Goal: Information Seeking & Learning: Learn about a topic

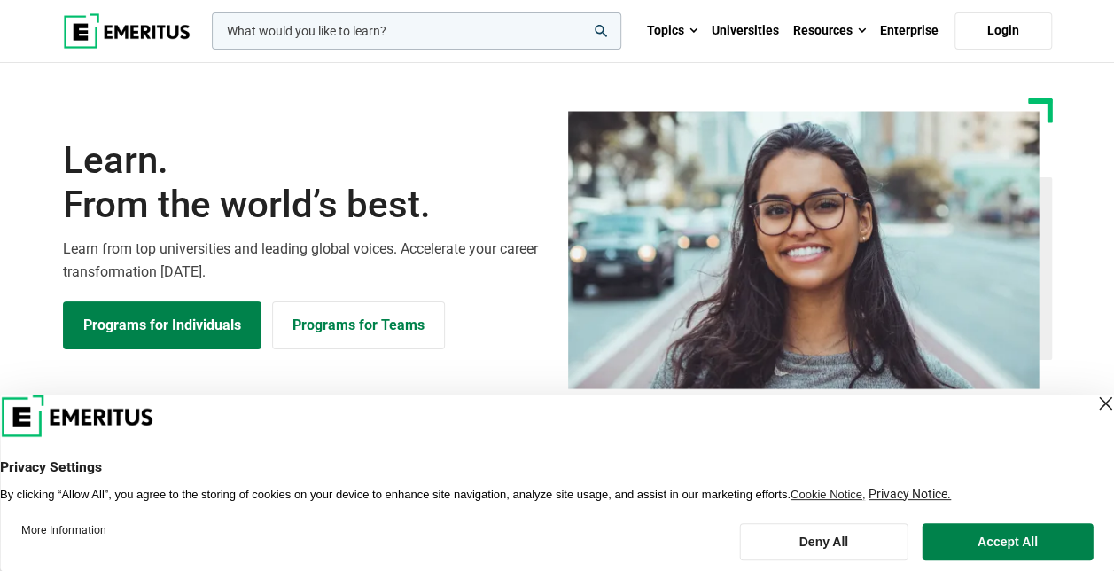
click at [1003, 551] on button "Accept All" at bounding box center [1008, 541] width 171 height 37
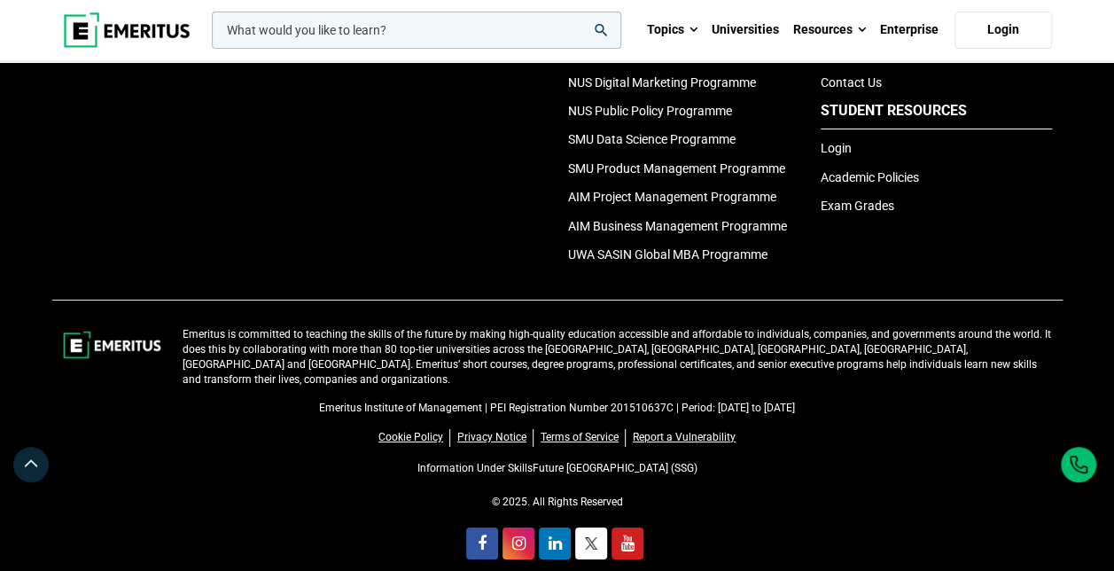
scroll to position [6315, 0]
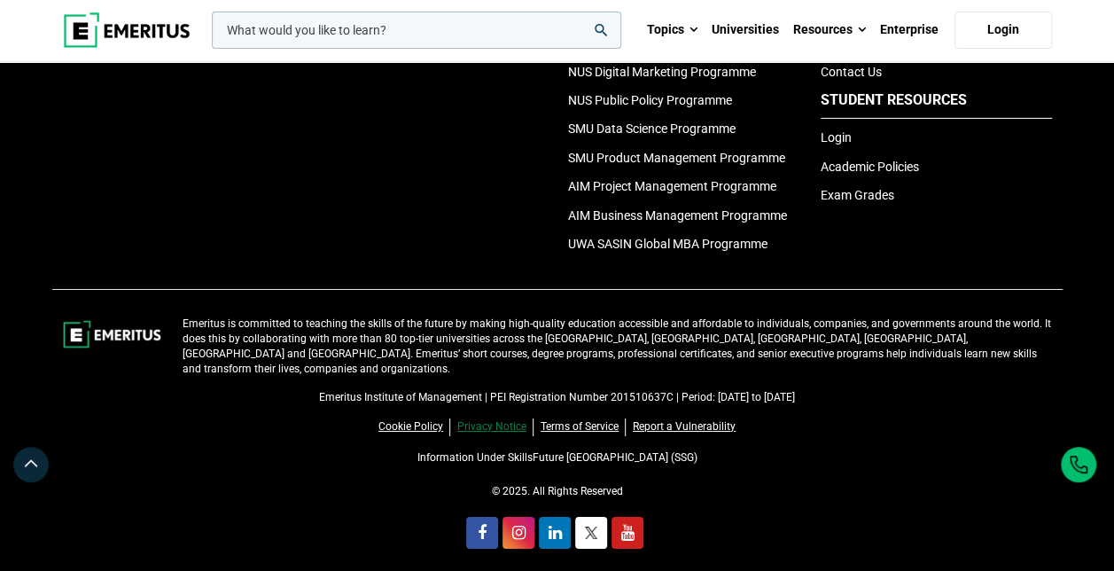
click at [471, 418] on link "Privacy Notice" at bounding box center [495, 426] width 76 height 17
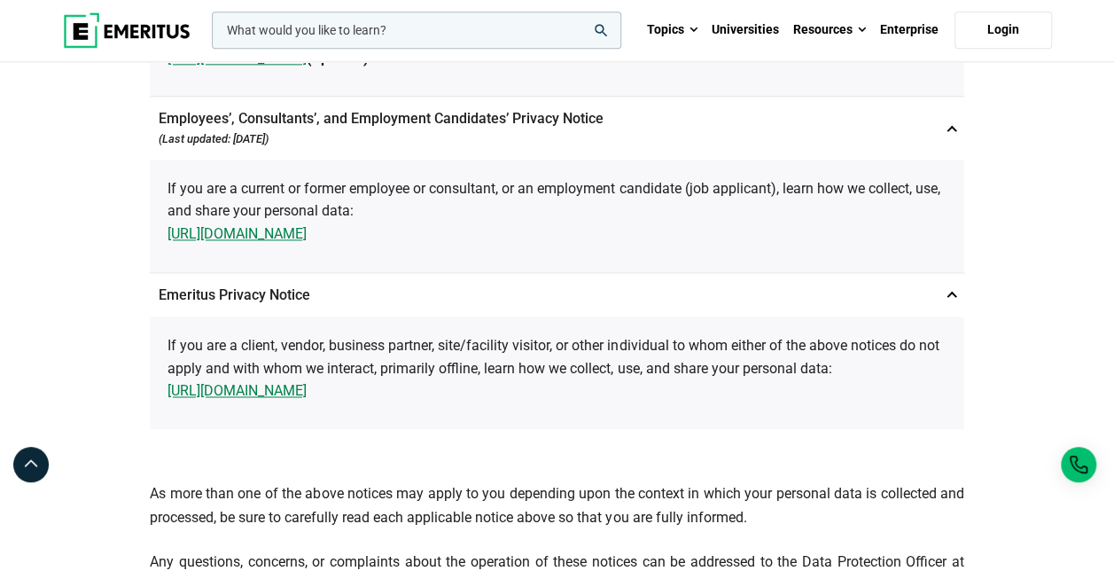
scroll to position [1507, 0]
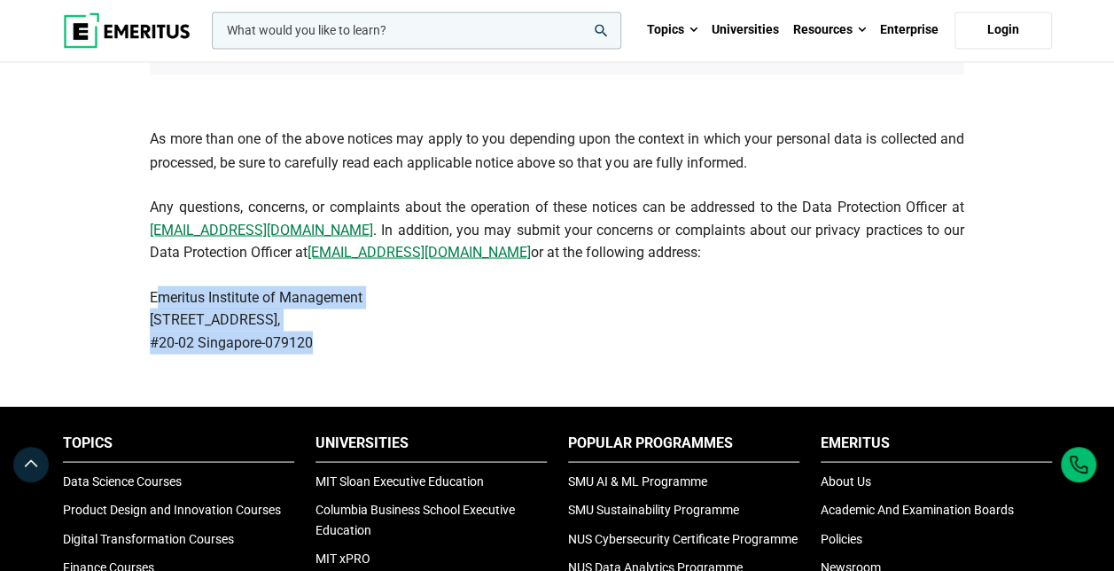
drag, startPoint x: 154, startPoint y: 294, endPoint x: 306, endPoint y: 329, distance: 155.5
click at [306, 329] on p "Emeritus Institute of Management [STREET_ADDRESS]" at bounding box center [557, 319] width 815 height 68
